Goal: Task Accomplishment & Management: Complete application form

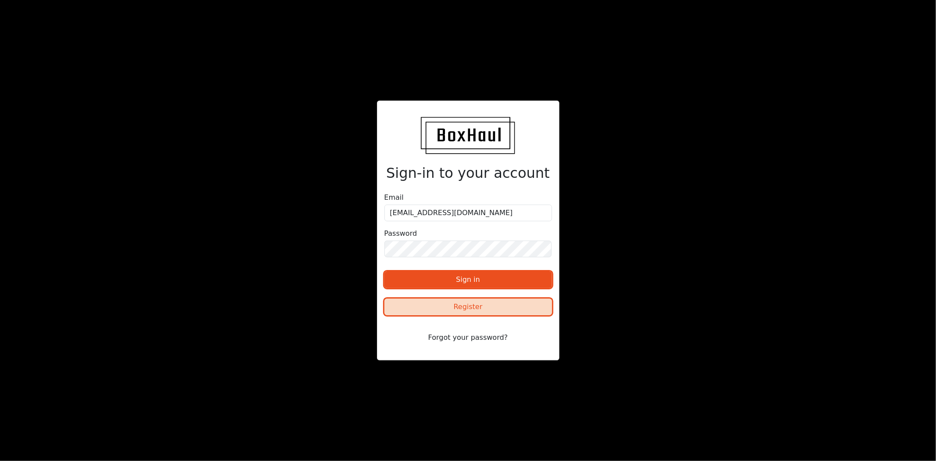
click at [479, 308] on button "Register" at bounding box center [468, 306] width 168 height 17
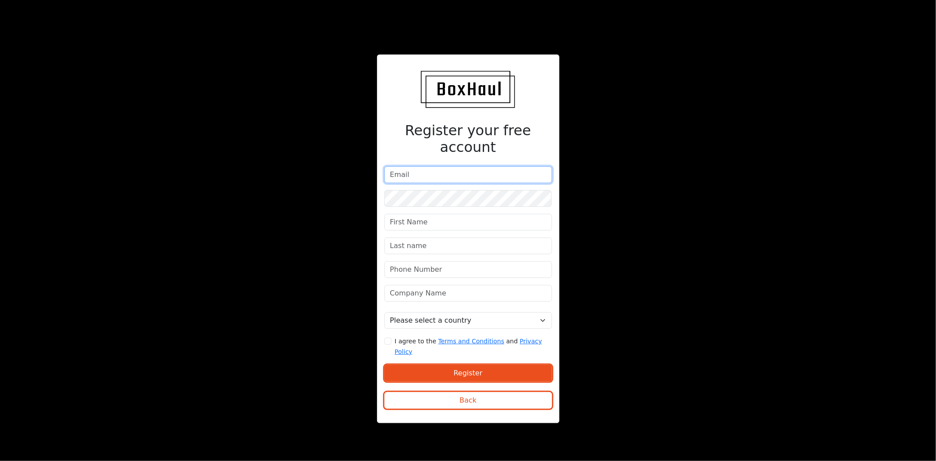
click at [423, 174] on input "email" at bounding box center [468, 174] width 168 height 17
click at [441, 172] on input "email" at bounding box center [468, 174] width 168 height 17
paste input "[EMAIL_ADDRESS][DOMAIN_NAME]"
type input "office@dellogisticltd.com"
click at [622, 179] on div "Register your free account office@dellogisticltd.com Please select a country Un…" at bounding box center [468, 230] width 468 height 394
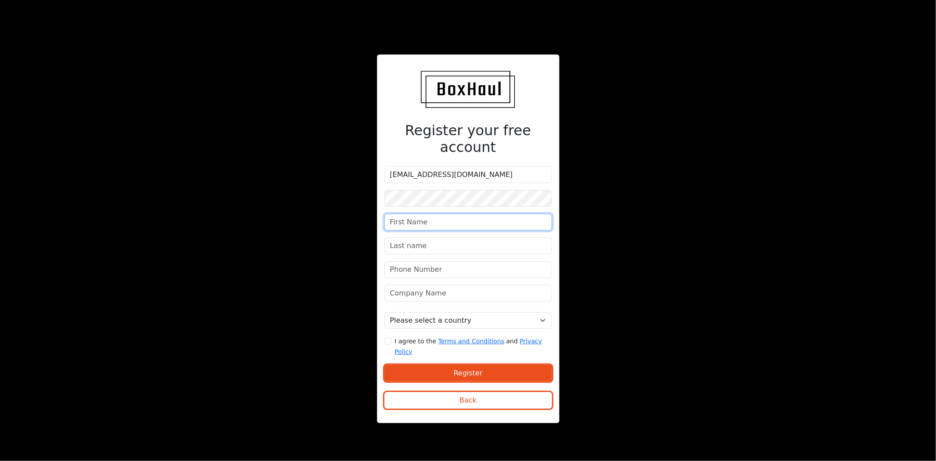
click at [448, 222] on input "text" at bounding box center [468, 222] width 168 height 17
type input "Florin"
type input "Deliu"
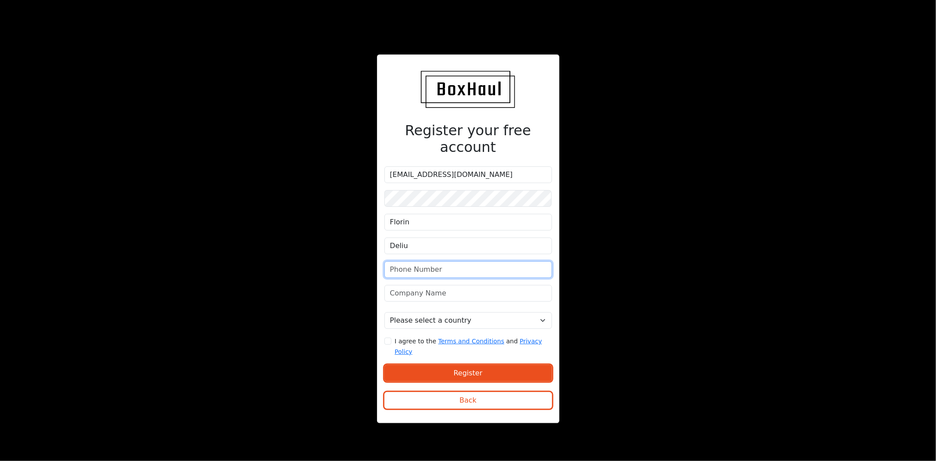
click at [442, 270] on input "phone" at bounding box center [468, 269] width 168 height 17
type input "07474141181"
click at [457, 295] on input "text" at bounding box center [468, 293] width 168 height 17
type input "Del Logistic Ltd"
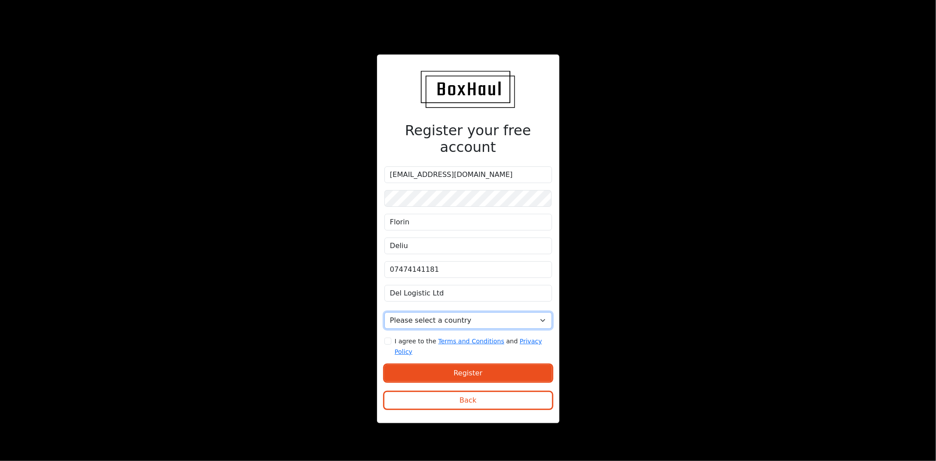
click at [481, 315] on select "Please select a country United Kingdom Afghanistan Albania Algeria American Sam…" at bounding box center [468, 320] width 168 height 17
select select "United Kingdom"
click at [384, 312] on select "Please select a country United Kingdom Afghanistan Albania Algeria American Sam…" at bounding box center [468, 320] width 168 height 17
click at [389, 338] on input "I agree to the Terms and Conditions and Privacy Policy" at bounding box center [387, 341] width 7 height 7
checkbox input "true"
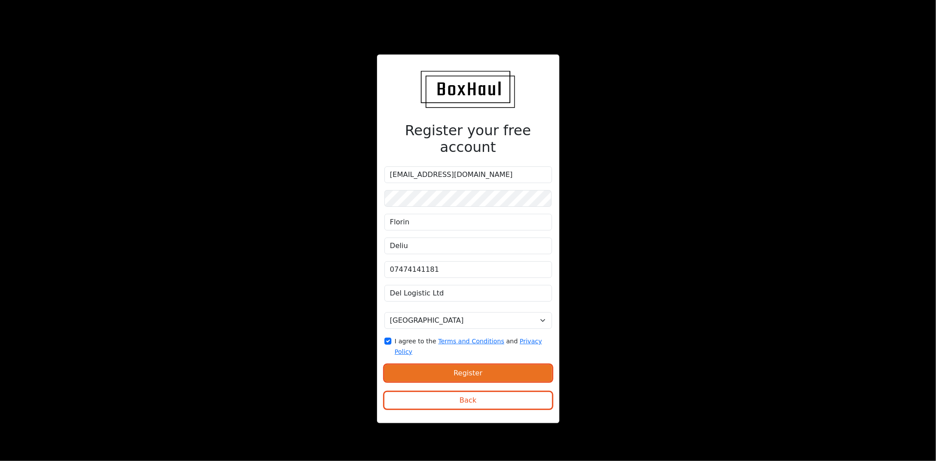
click at [489, 365] on button "Register" at bounding box center [468, 373] width 168 height 17
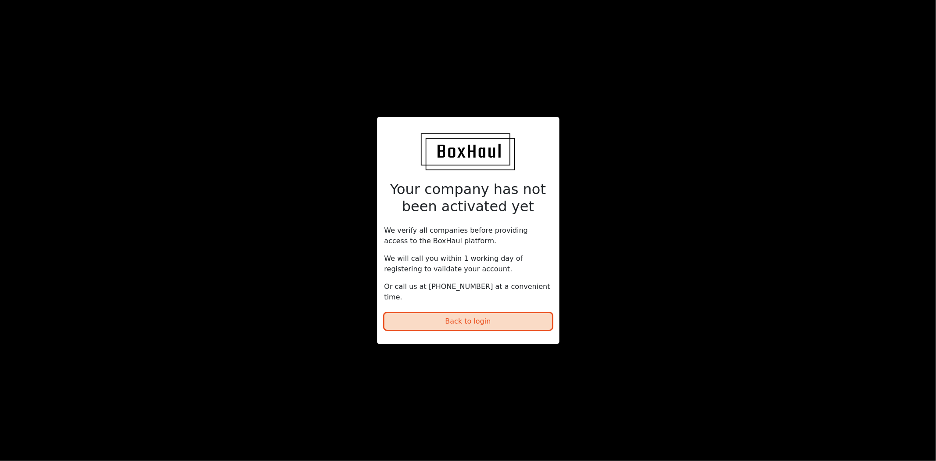
click at [469, 315] on button "Back to login" at bounding box center [468, 321] width 168 height 17
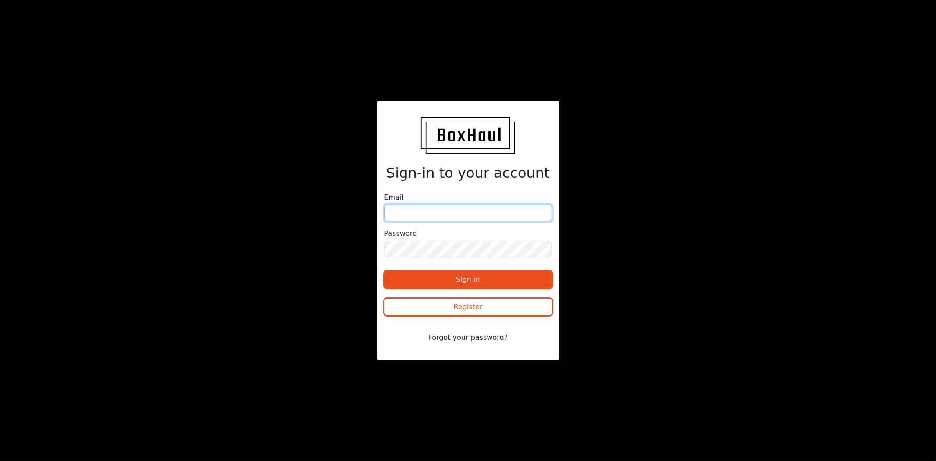
type input "[EMAIL_ADDRESS][DOMAIN_NAME]"
click at [489, 338] on button "Forgot your password?" at bounding box center [468, 337] width 168 height 17
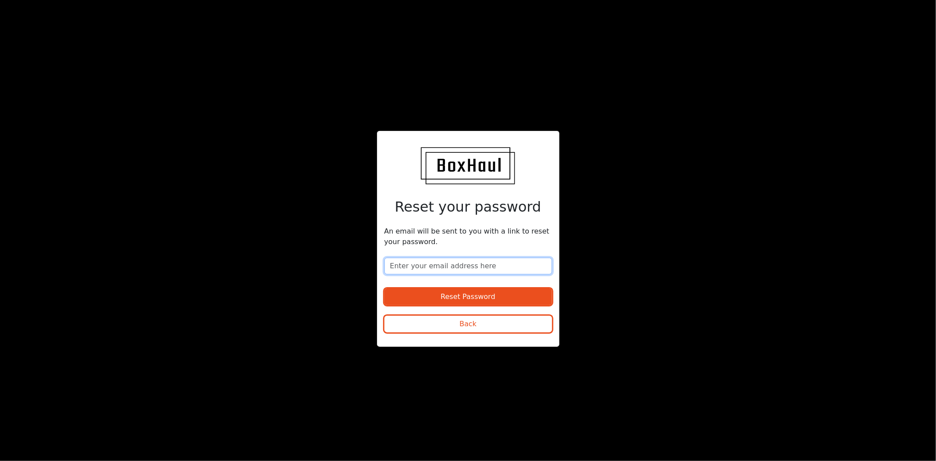
type input "[EMAIL_ADDRESS][DOMAIN_NAME]"
click at [293, 86] on div "Reset your password An email will be sent to you with a link to reset your pass…" at bounding box center [468, 230] width 936 height 461
click at [487, 331] on button "Back" at bounding box center [468, 324] width 168 height 17
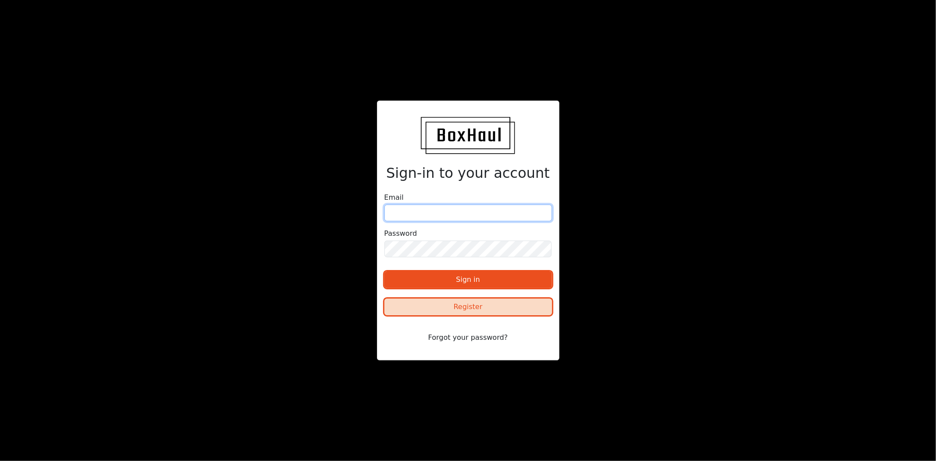
type input "[EMAIL_ADDRESS][DOMAIN_NAME]"
